Goal: Information Seeking & Learning: Learn about a topic

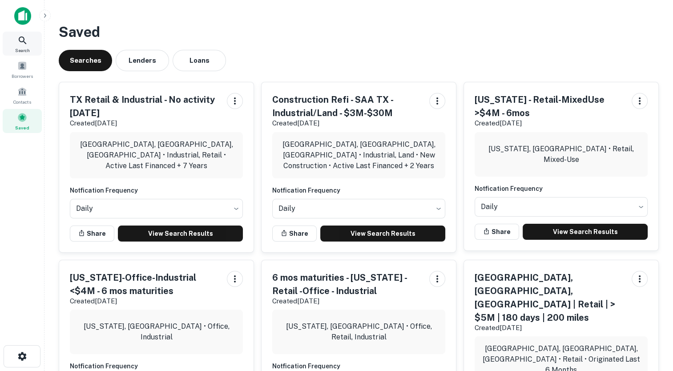
click at [20, 42] on icon at bounding box center [22, 40] width 11 height 11
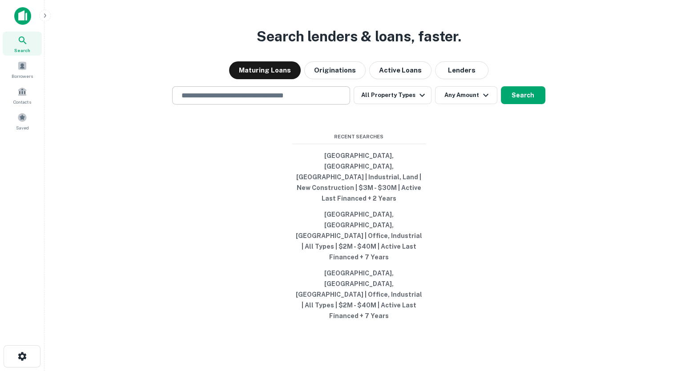
click at [321, 101] on input "text" at bounding box center [261, 95] width 170 height 10
type input "*"
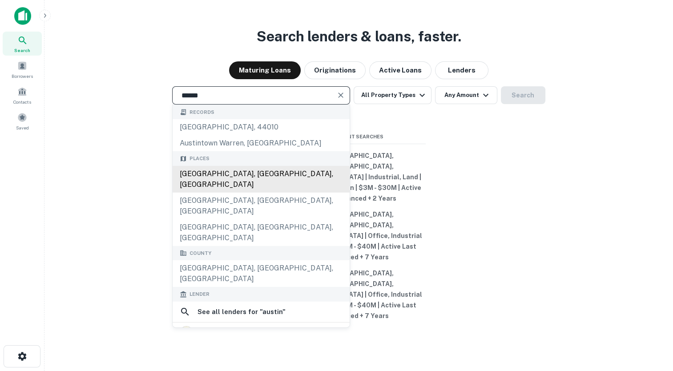
click at [228, 193] on div "Austin, TX, USA" at bounding box center [261, 179] width 177 height 27
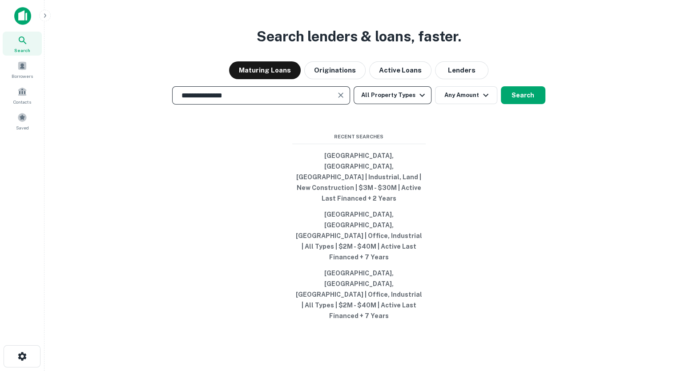
type input "**********"
click at [418, 101] on icon "button" at bounding box center [422, 95] width 11 height 11
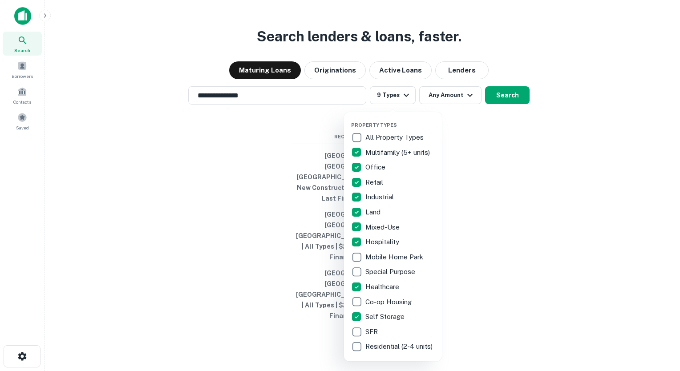
click at [501, 39] on div at bounding box center [340, 185] width 680 height 371
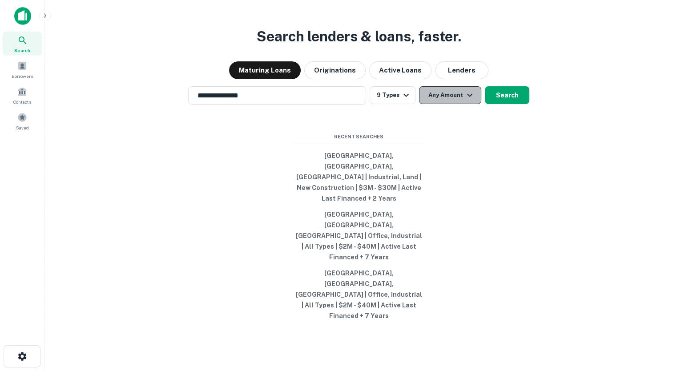
click at [438, 104] on button "Any Amount" at bounding box center [450, 95] width 62 height 18
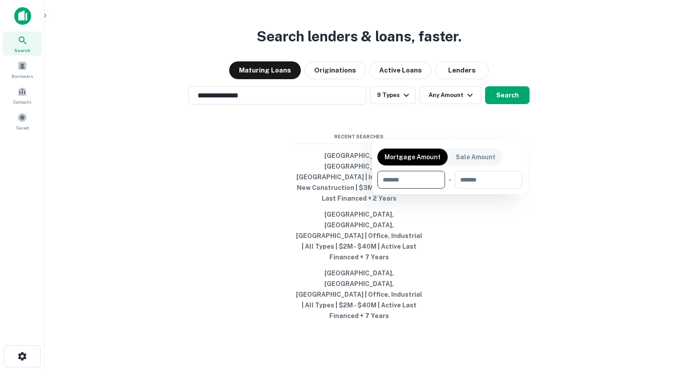
click at [513, 92] on div at bounding box center [340, 185] width 680 height 371
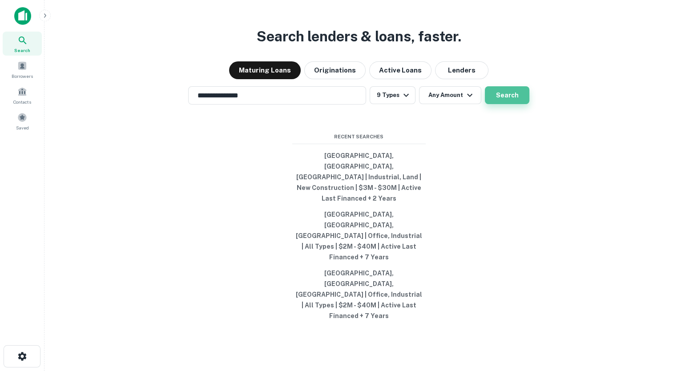
click at [498, 104] on button "Search" at bounding box center [507, 95] width 44 height 18
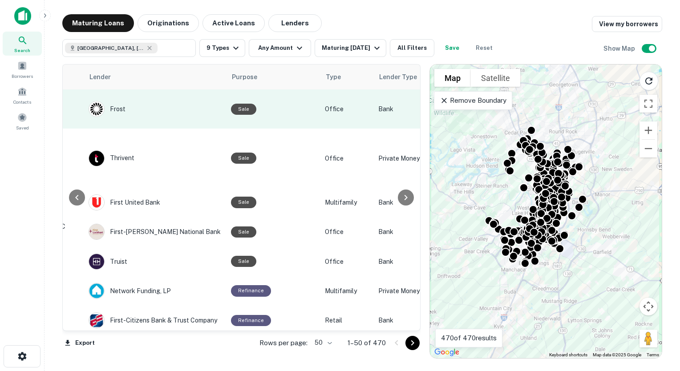
scroll to position [0, 401]
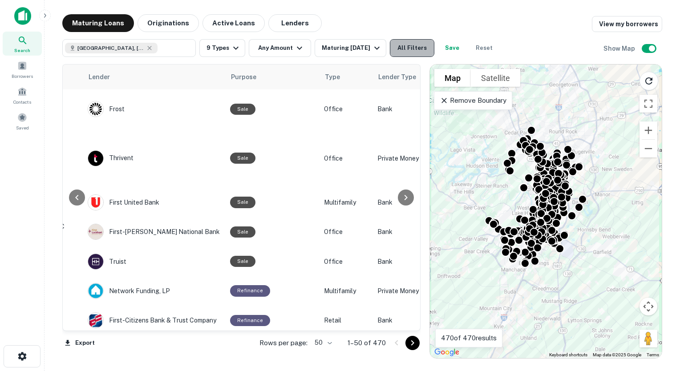
click at [417, 48] on button "All Filters" at bounding box center [412, 48] width 44 height 18
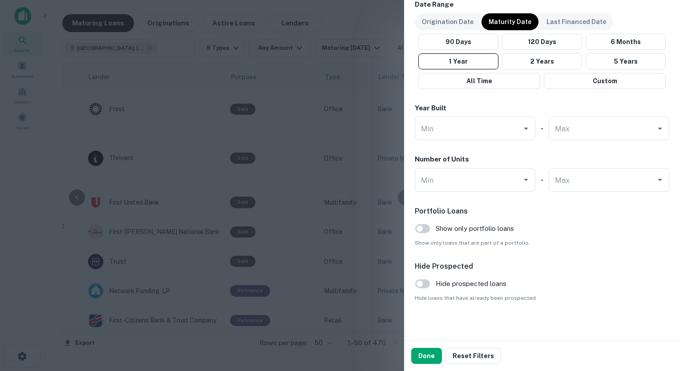
scroll to position [535, 0]
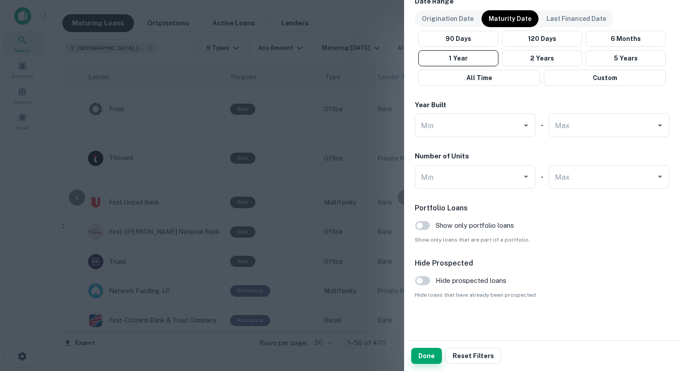
click at [427, 356] on button "Done" at bounding box center [426, 356] width 31 height 16
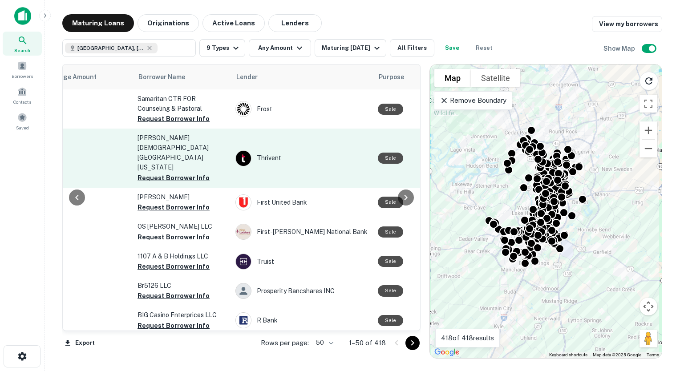
scroll to position [0, 253]
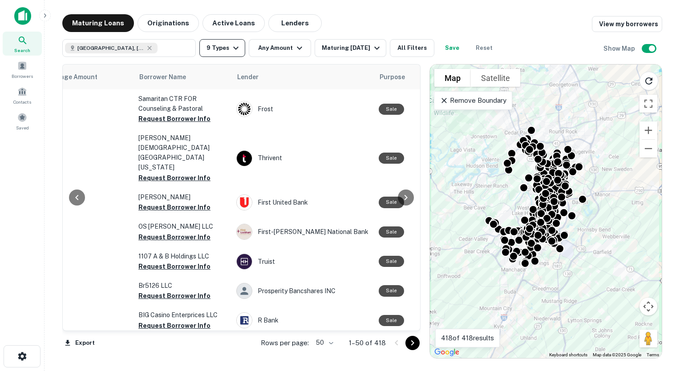
click at [230, 47] on icon "button" at bounding box center [235, 48] width 11 height 11
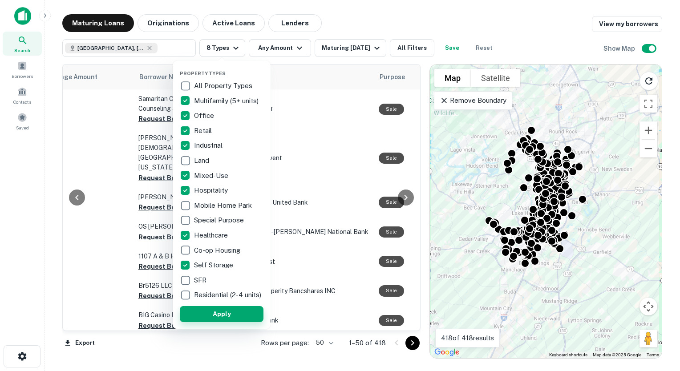
click at [211, 322] on button "Apply" at bounding box center [222, 314] width 84 height 16
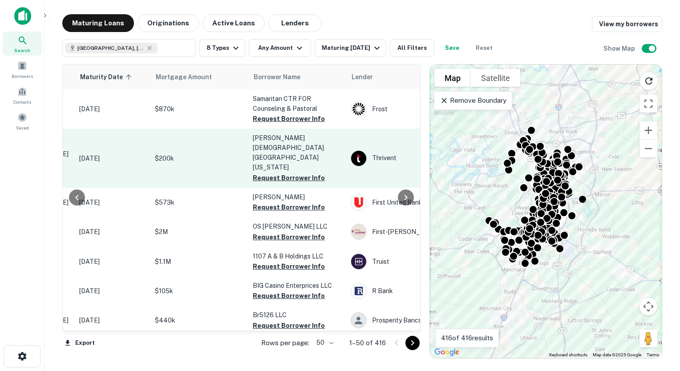
scroll to position [0, 140]
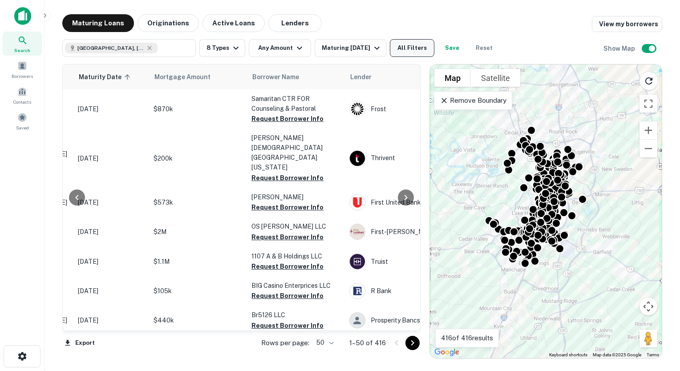
click at [407, 53] on button "All Filters" at bounding box center [412, 48] width 44 height 18
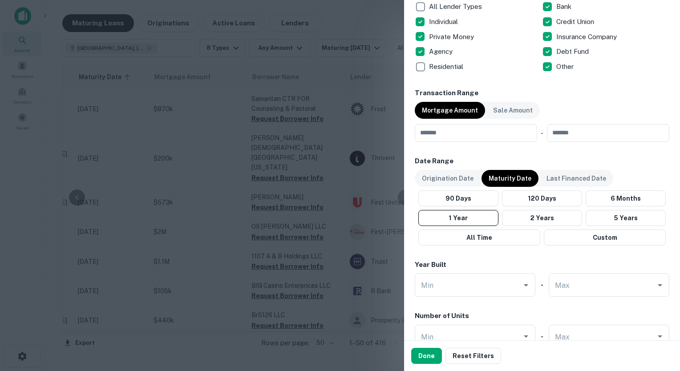
scroll to position [381, 0]
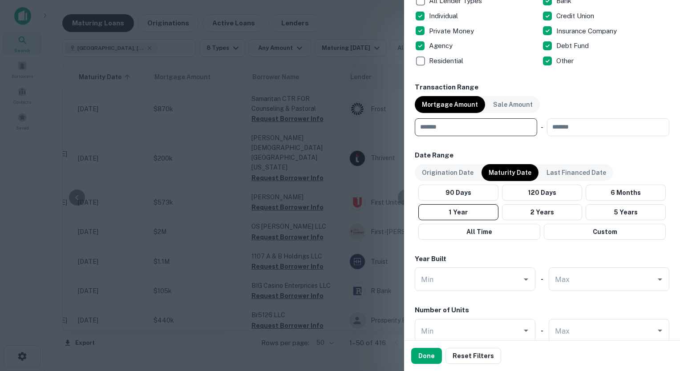
click at [455, 130] on input "number" at bounding box center [473, 127] width 116 height 18
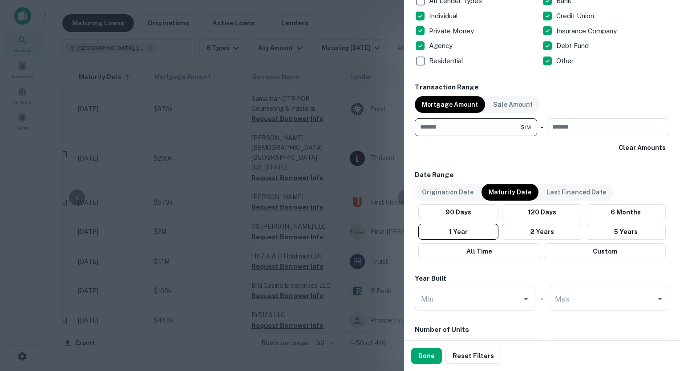
type input "*******"
click at [506, 143] on div "Clear Amounts" at bounding box center [542, 148] width 255 height 16
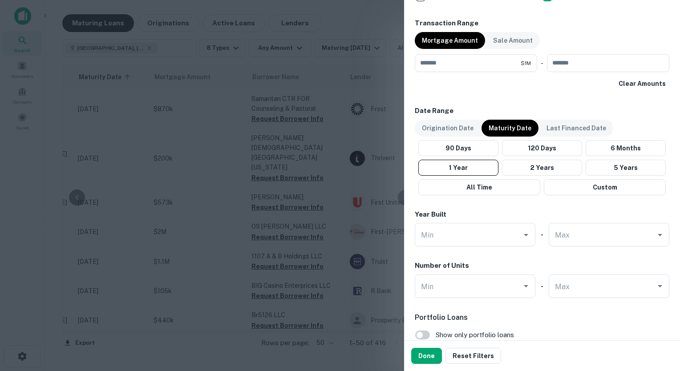
scroll to position [446, 0]
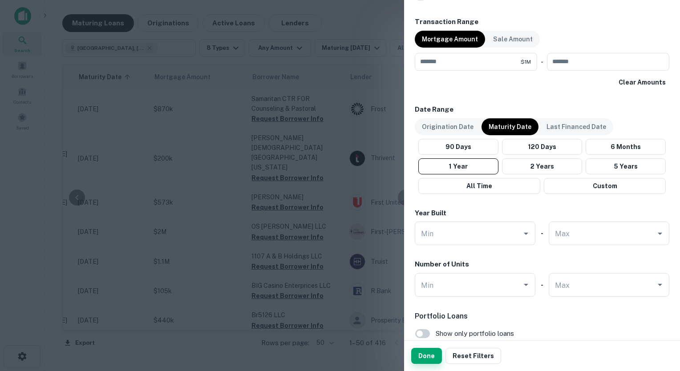
click at [419, 356] on button "Done" at bounding box center [426, 356] width 31 height 16
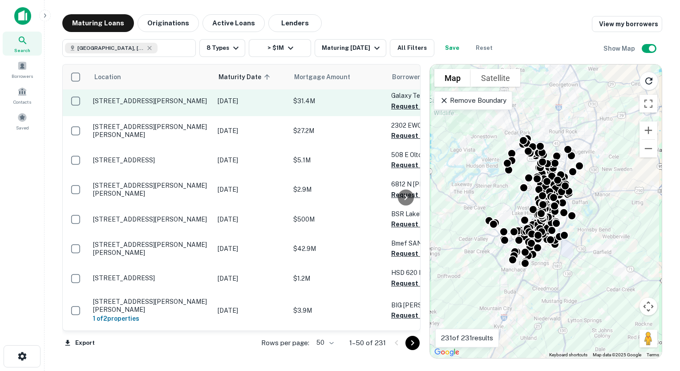
scroll to position [124, 0]
